Goal: Information Seeking & Learning: Find specific fact

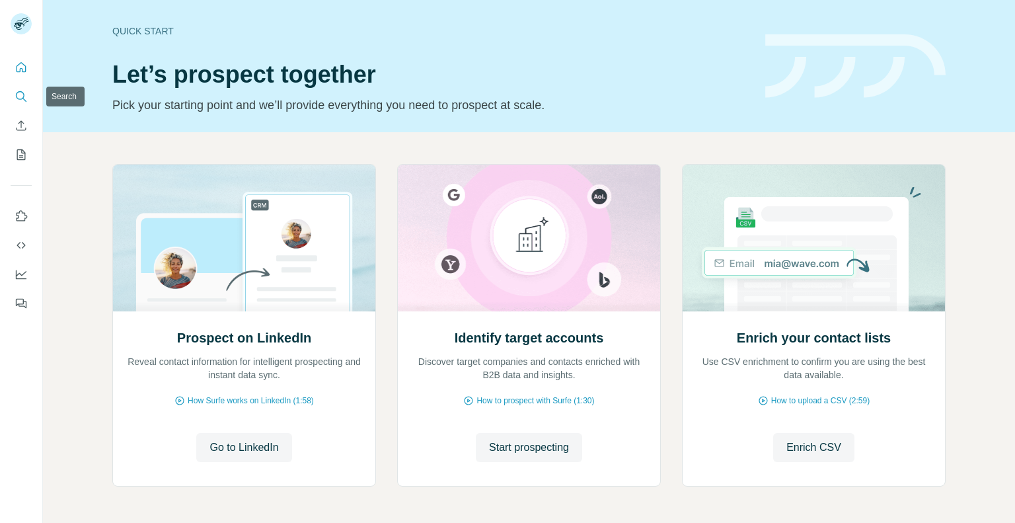
click at [20, 97] on icon "Search" at bounding box center [21, 96] width 13 height 13
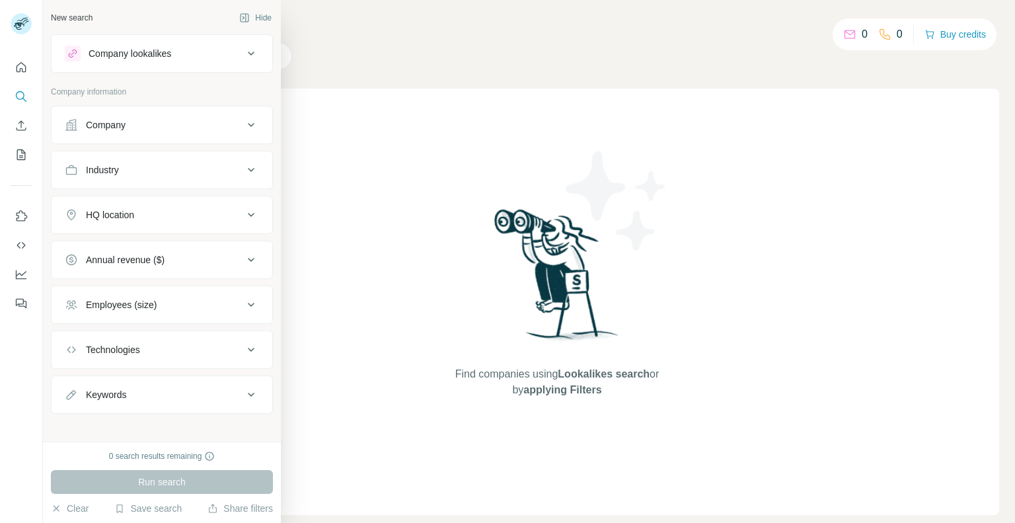
click at [106, 130] on div "Company" at bounding box center [106, 124] width 40 height 13
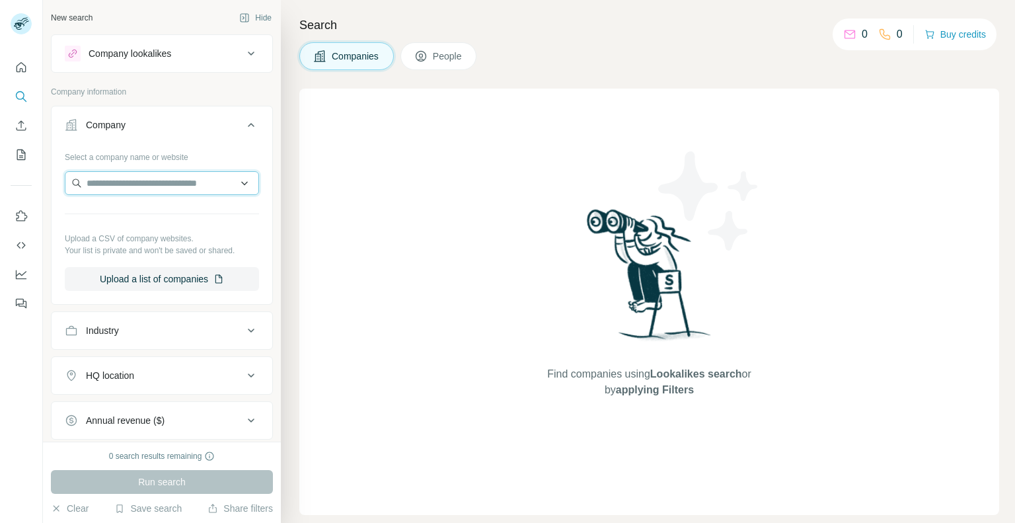
click at [135, 186] on input "text" at bounding box center [162, 183] width 194 height 24
paste input "**********"
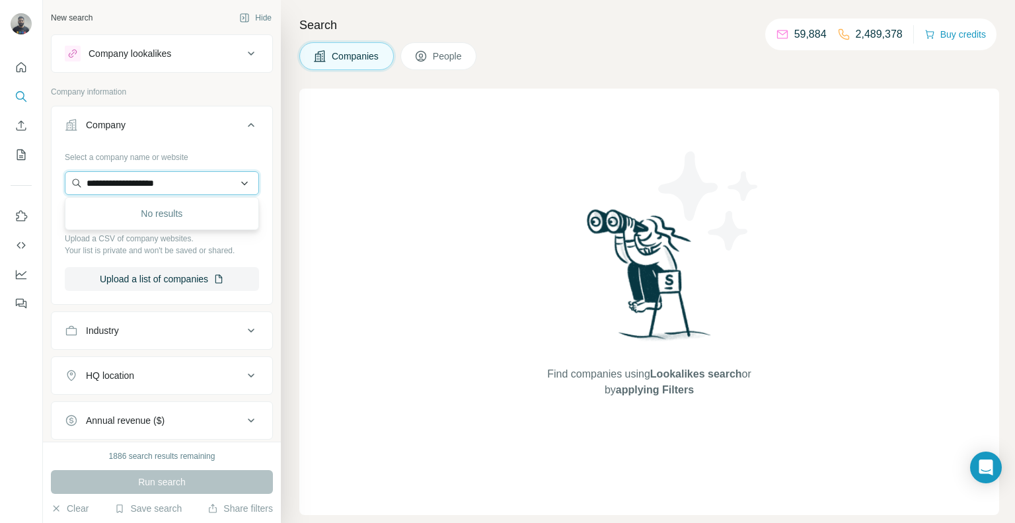
click at [181, 188] on input "**********" at bounding box center [162, 183] width 194 height 24
paste input "text"
type input "**********"
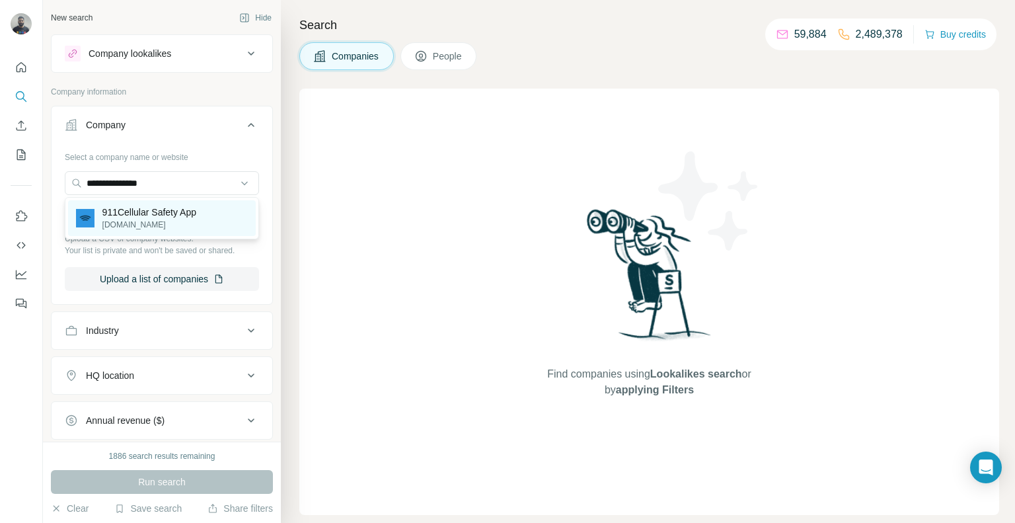
click at [202, 210] on div "911Cellular Safety App [DOMAIN_NAME]" at bounding box center [162, 218] width 188 height 36
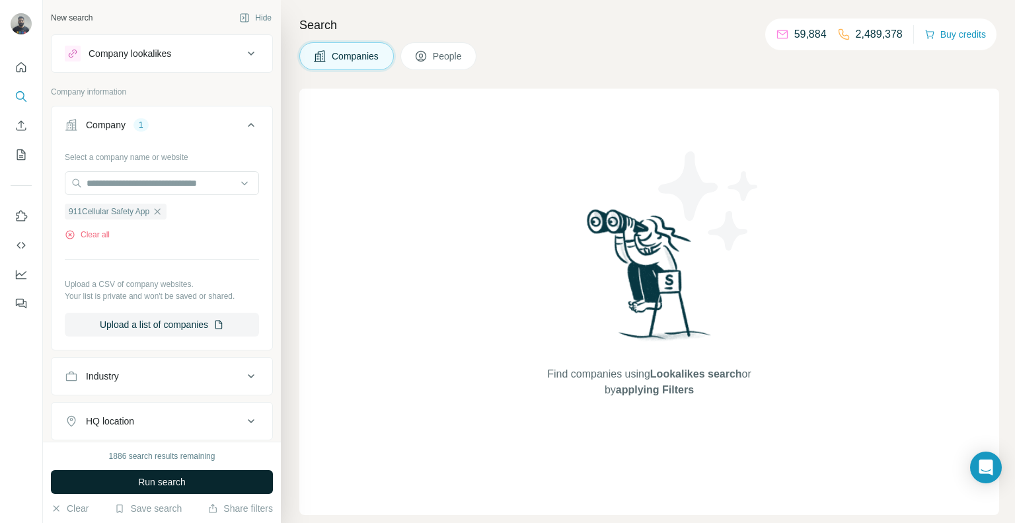
click at [129, 481] on button "Run search" at bounding box center [162, 482] width 222 height 24
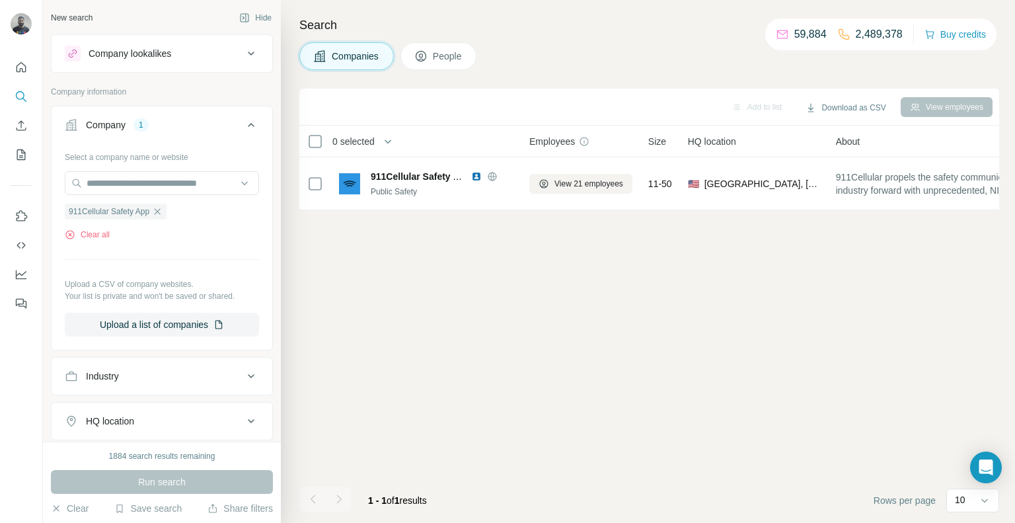
click at [442, 71] on div "Search Companies People Add to list Download as CSV View employees 0 selected C…" at bounding box center [648, 261] width 735 height 523
click at [442, 59] on span "People" at bounding box center [448, 56] width 30 height 13
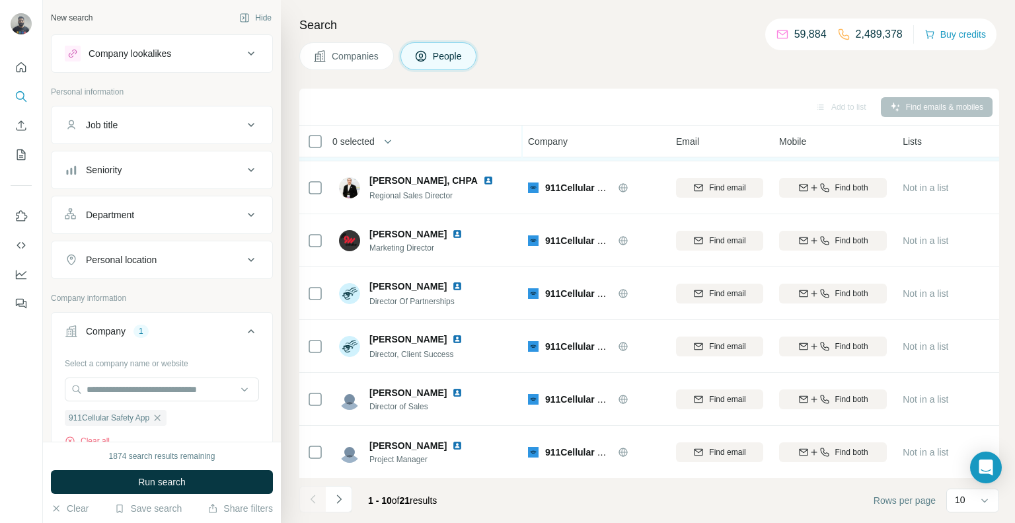
scroll to position [208, 9]
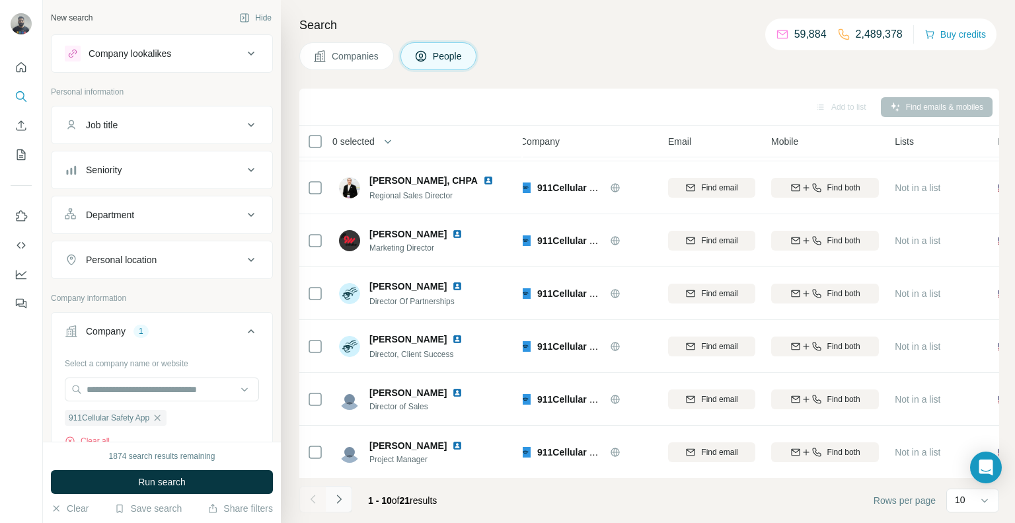
click at [343, 498] on icon "Navigate to next page" at bounding box center [339, 499] width 13 height 13
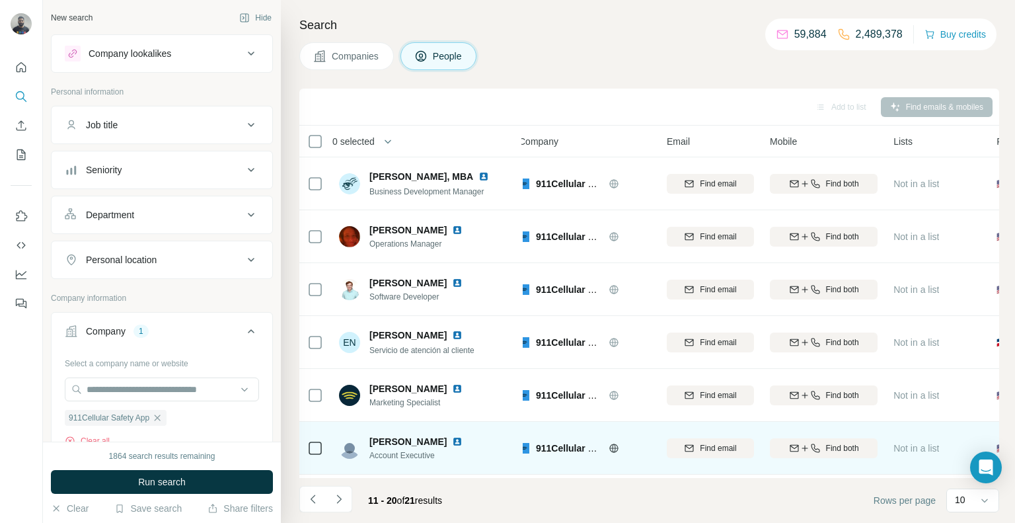
scroll to position [208, 11]
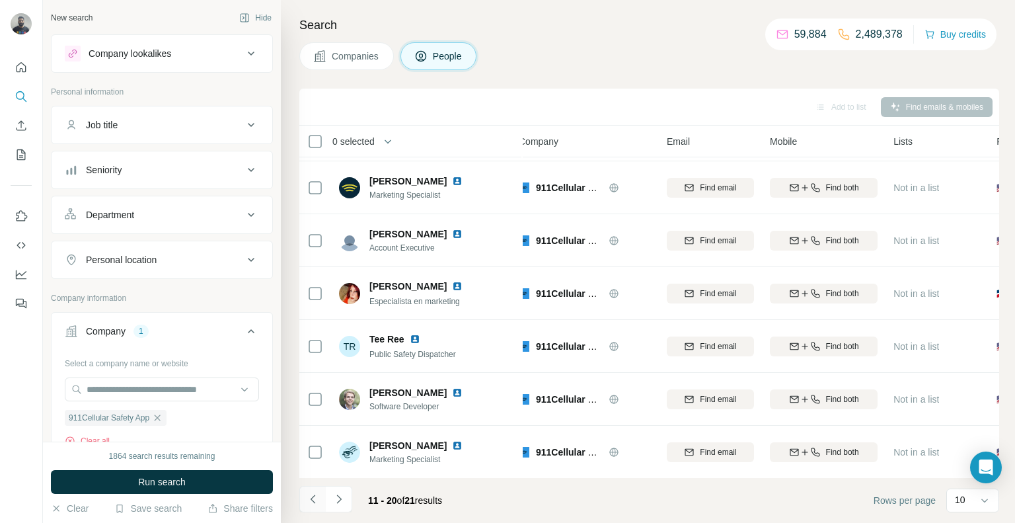
click at [313, 501] on icon "Navigate to previous page" at bounding box center [312, 499] width 5 height 9
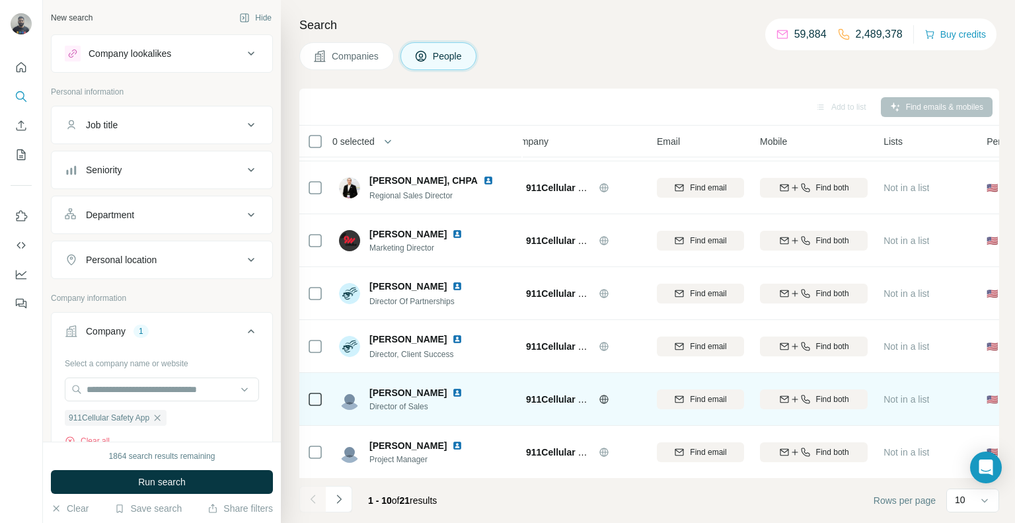
scroll to position [0, 14]
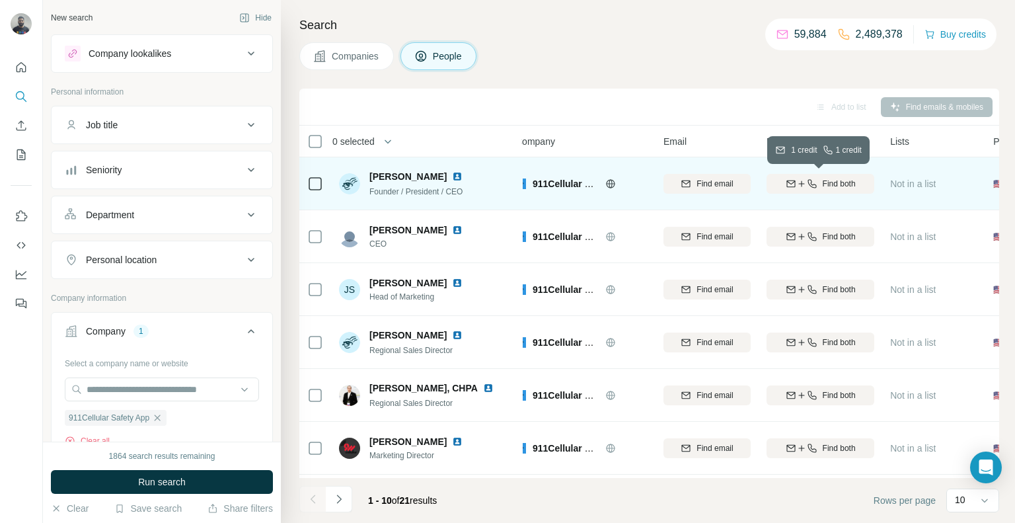
click at [828, 191] on button "Find both" at bounding box center [821, 184] width 108 height 20
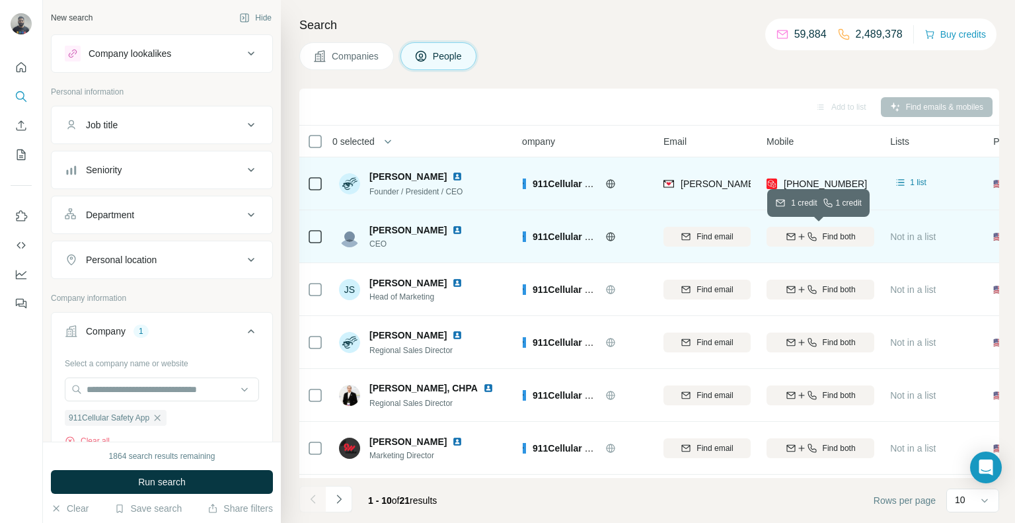
click at [797, 231] on icon "button" at bounding box center [802, 236] width 11 height 11
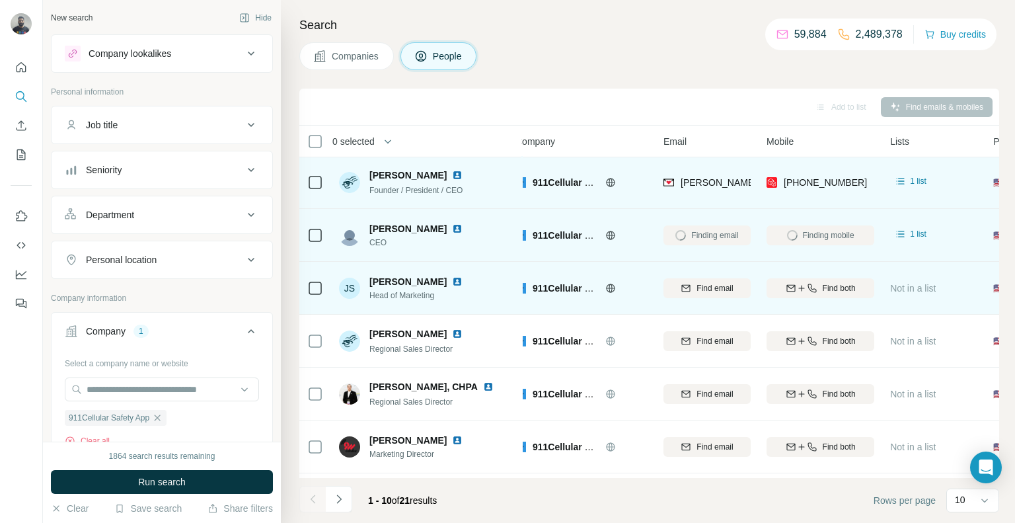
scroll to position [3, 14]
